Goal: Understand process/instructions: Learn how to perform a task or action

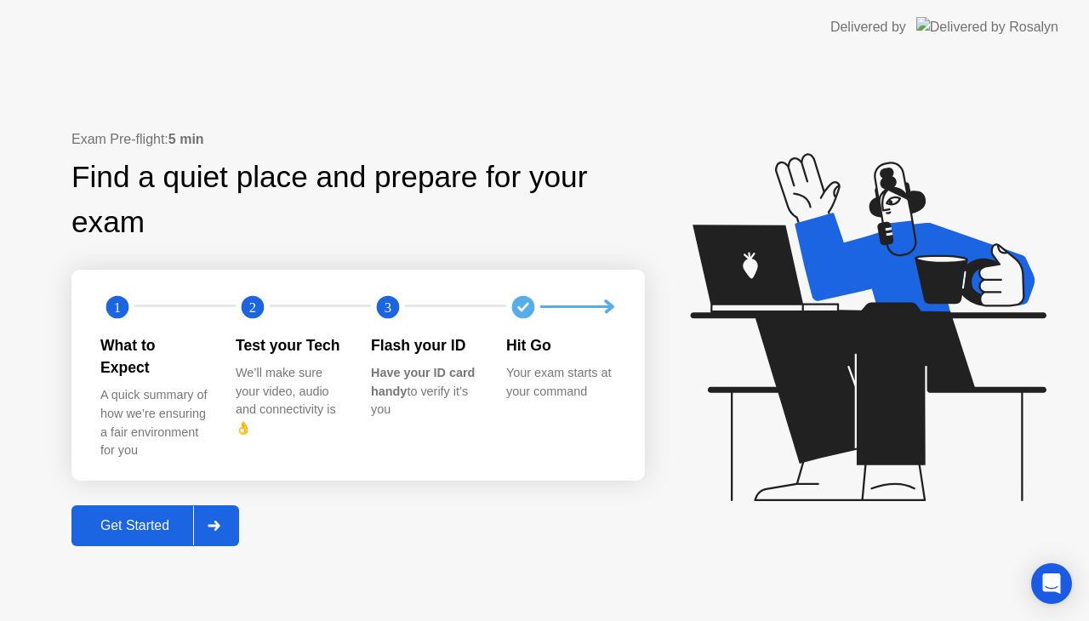
click at [149, 519] on div "Get Started" at bounding box center [135, 525] width 117 height 15
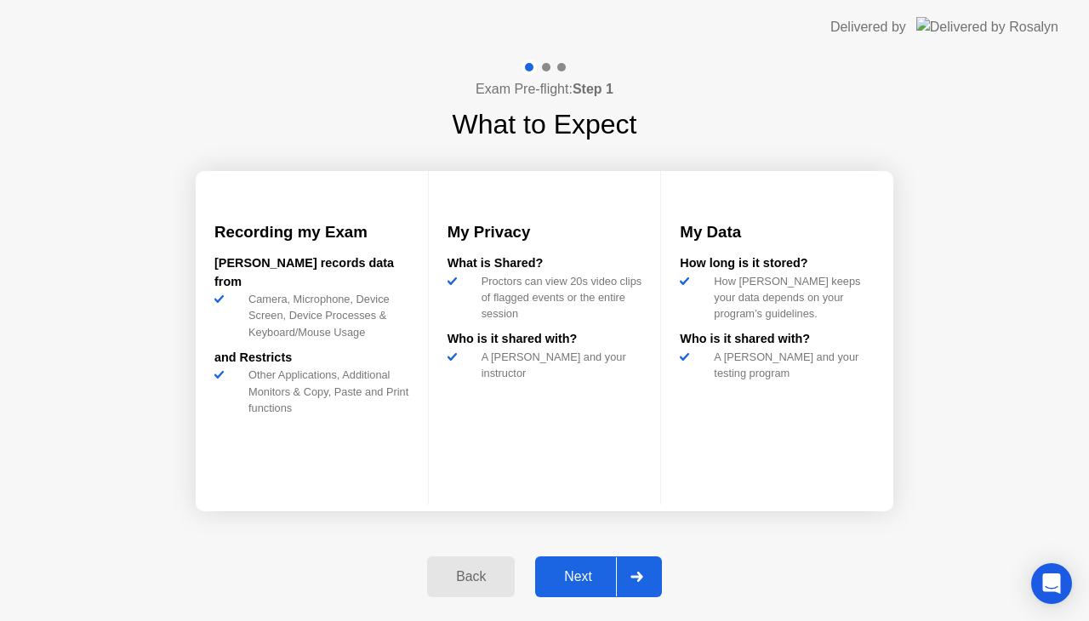
click at [584, 584] on div "Next" at bounding box center [578, 576] width 76 height 15
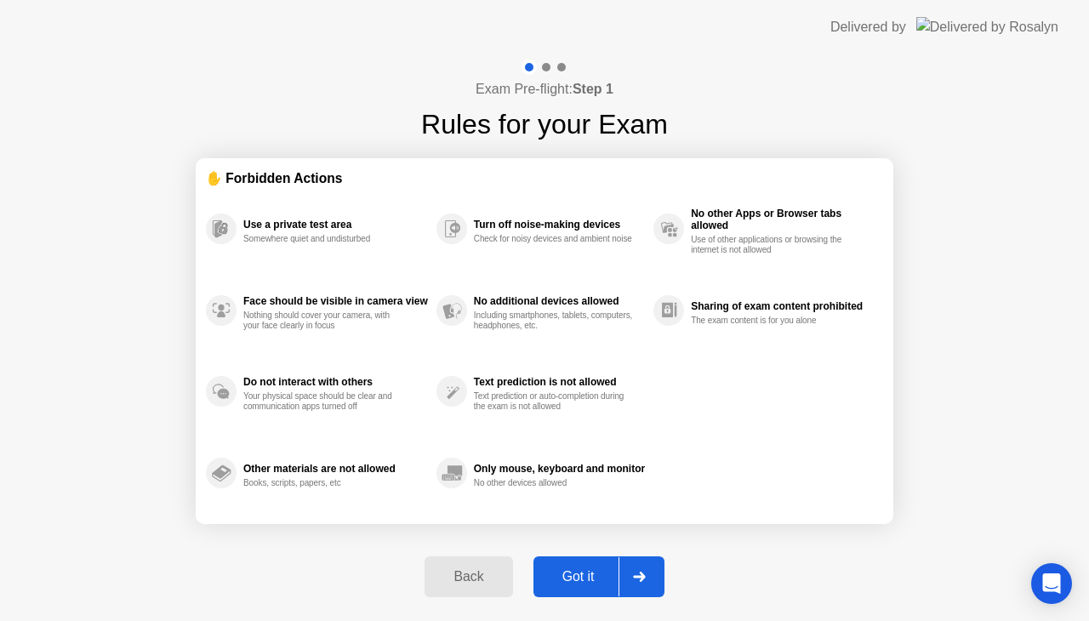
click at [584, 584] on div "Got it" at bounding box center [579, 576] width 80 height 15
select select "**********"
select select "*******"
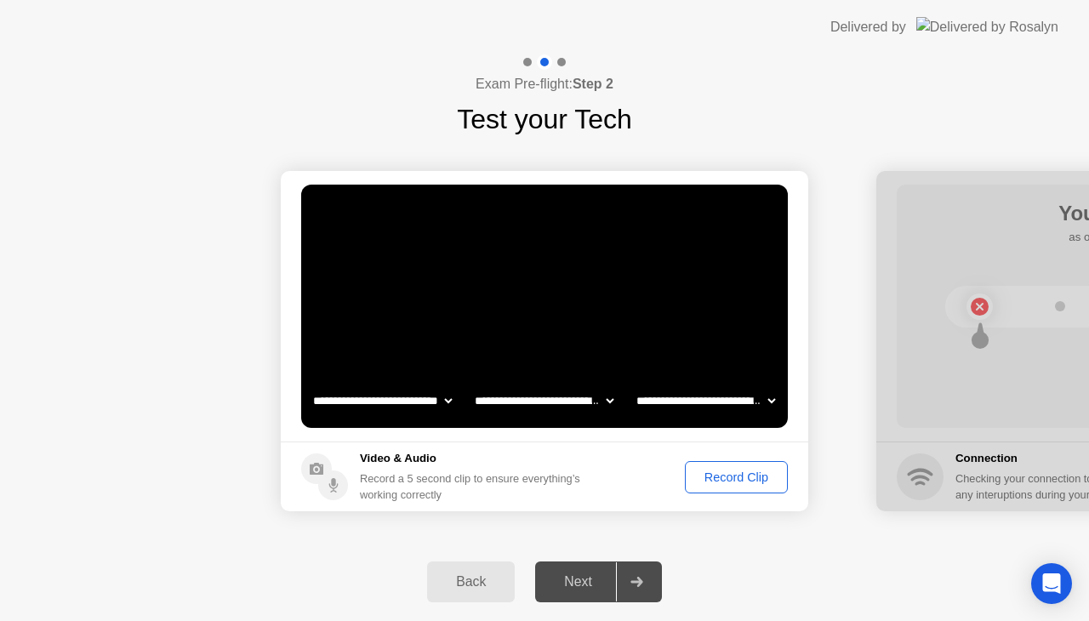
click at [745, 473] on button "Record Clip" at bounding box center [736, 477] width 103 height 32
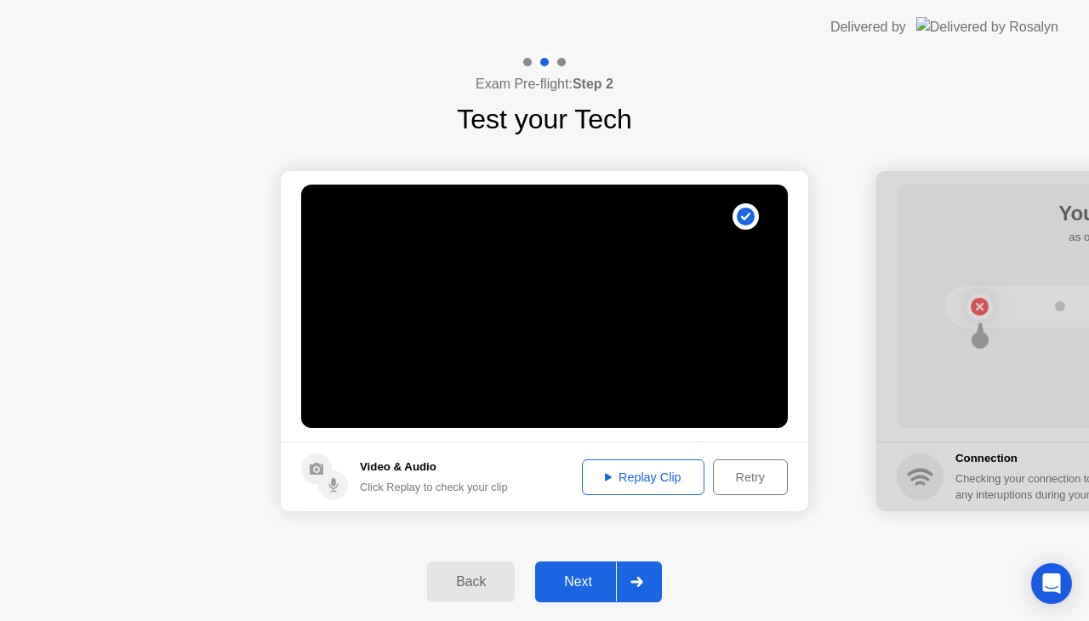
click at [660, 478] on div "Replay Clip" at bounding box center [643, 477] width 111 height 14
click at [630, 470] on div "Replay Clip" at bounding box center [643, 477] width 111 height 14
click at [561, 604] on div "Back Next" at bounding box center [544, 582] width 1089 height 78
click at [567, 585] on div "Next" at bounding box center [578, 581] width 76 height 15
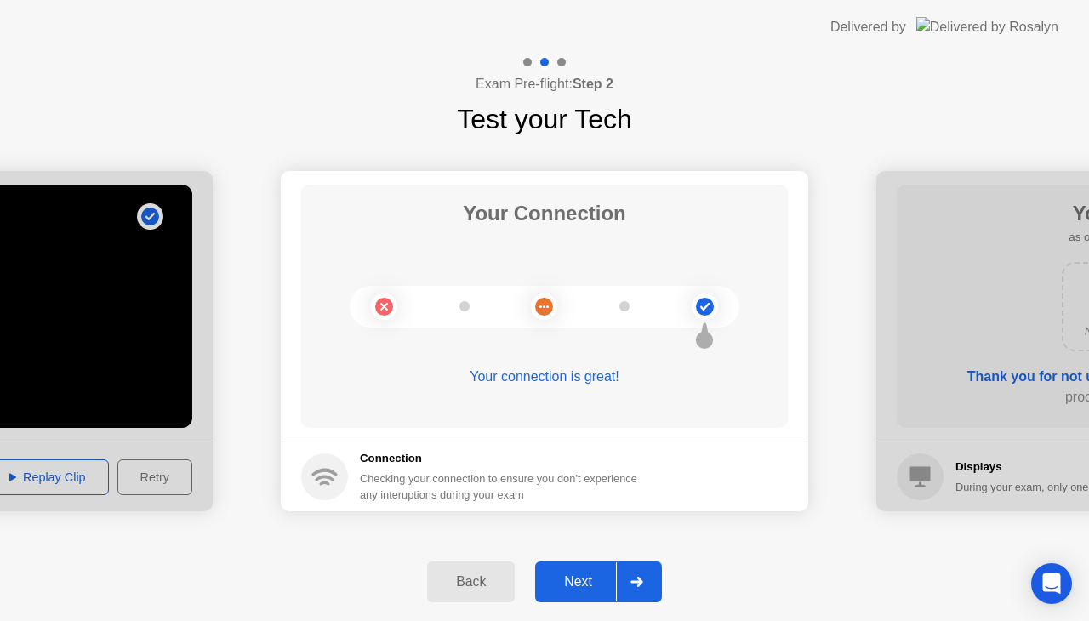
click at [572, 588] on div "Next" at bounding box center [578, 581] width 76 height 15
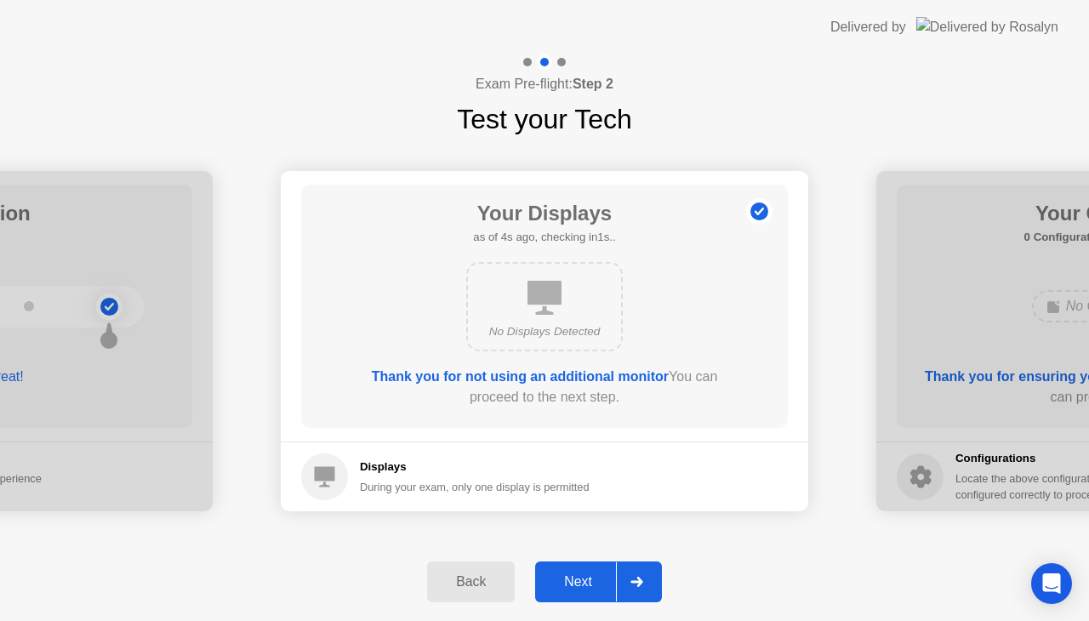
click at [594, 589] on div "Next" at bounding box center [578, 581] width 76 height 15
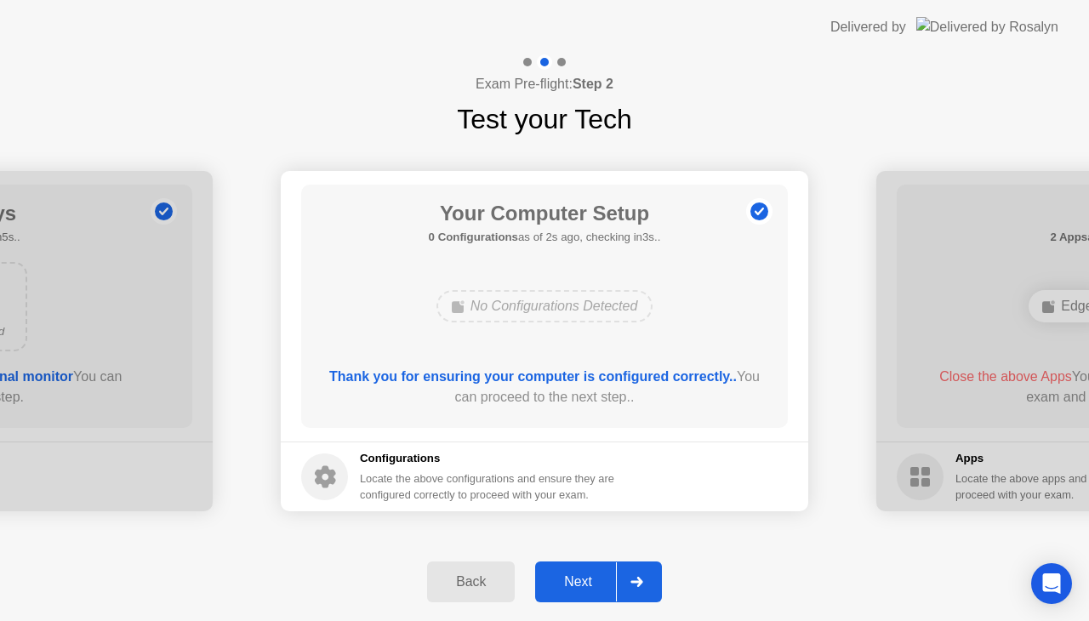
click at [594, 595] on button "Next" at bounding box center [598, 581] width 127 height 41
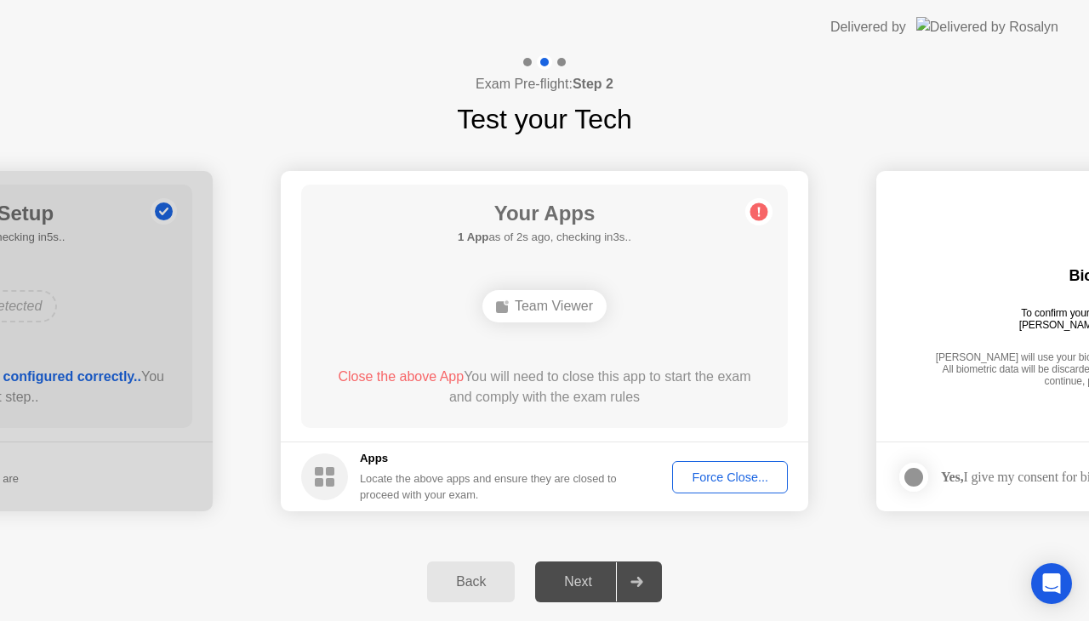
click at [704, 473] on div "Force Close..." at bounding box center [730, 477] width 104 height 14
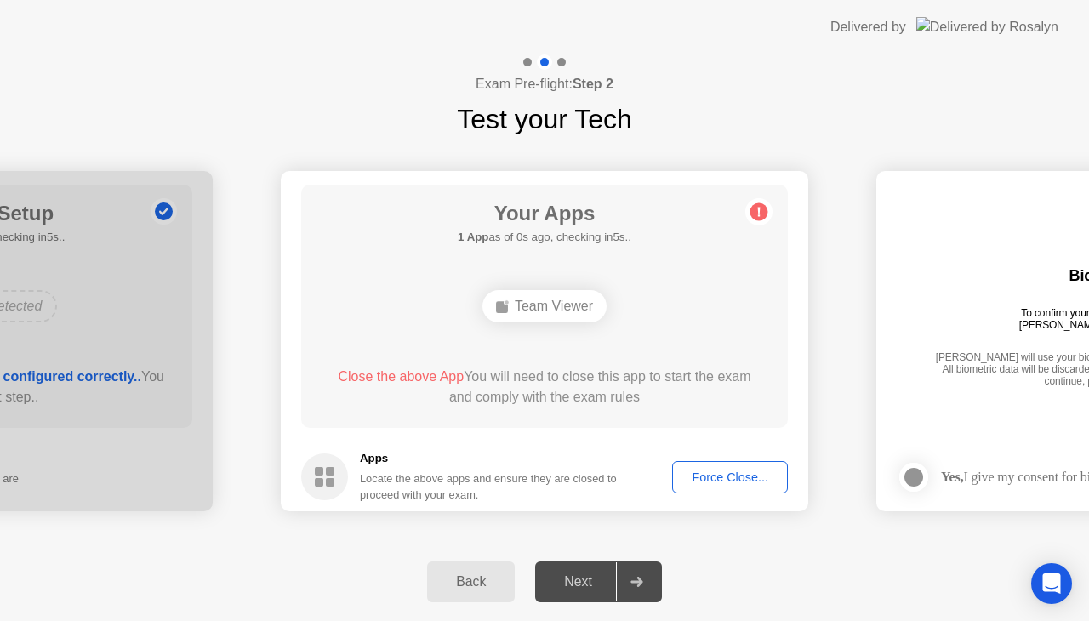
click at [500, 429] on main "Your Apps 1 App as of 0s ago, checking in5s.. Team Viewer Close the above App Y…" at bounding box center [544, 306] width 527 height 271
click at [737, 476] on div "Force Close..." at bounding box center [730, 477] width 104 height 14
click at [824, 620] on div at bounding box center [544, 621] width 1089 height 0
